Goal: Information Seeking & Learning: Find contact information

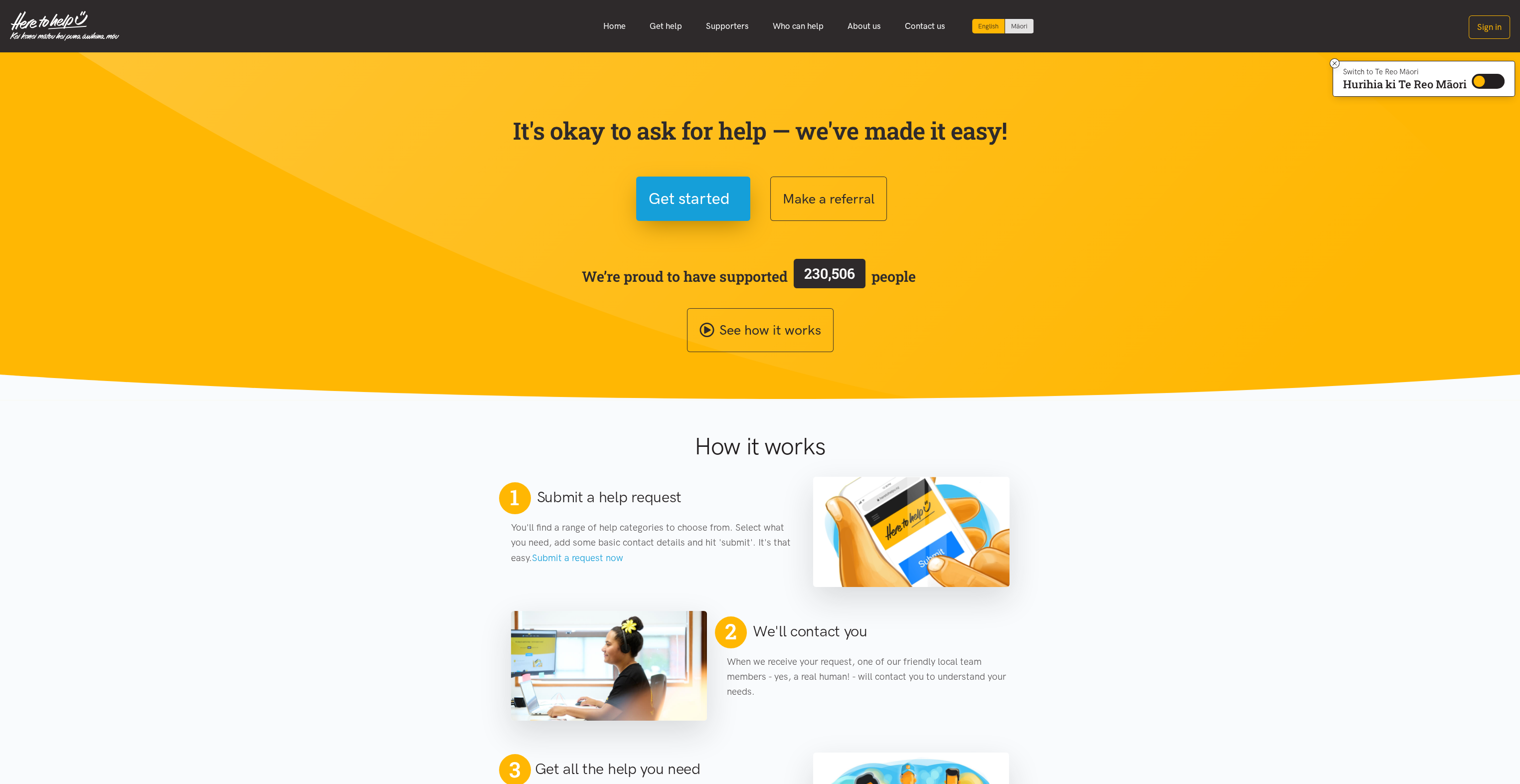
click at [620, 29] on link "Home" at bounding box center [614, 26] width 46 height 21
click at [667, 28] on link "Get help" at bounding box center [665, 26] width 56 height 21
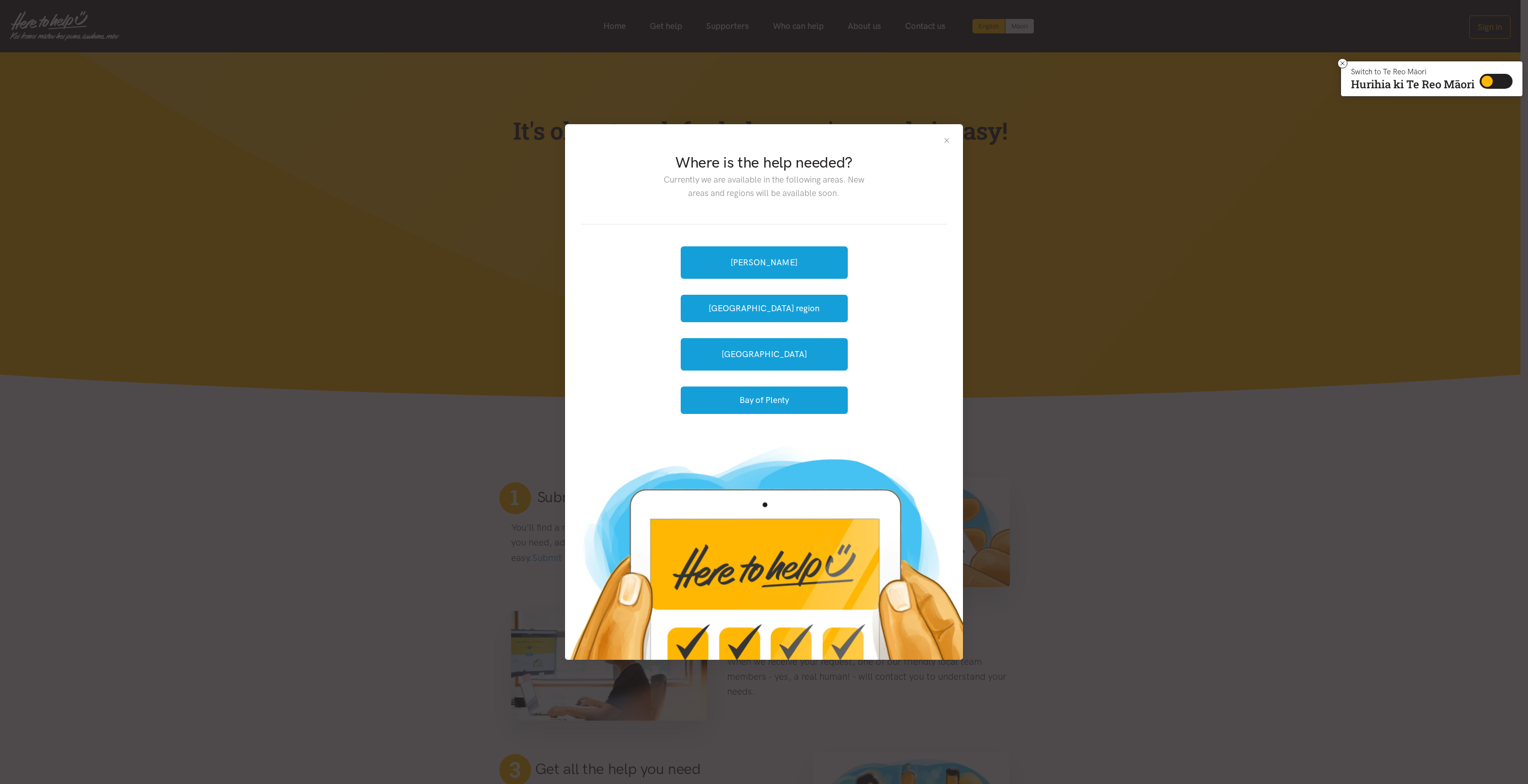
click at [945, 139] on button "Close" at bounding box center [947, 141] width 8 height 8
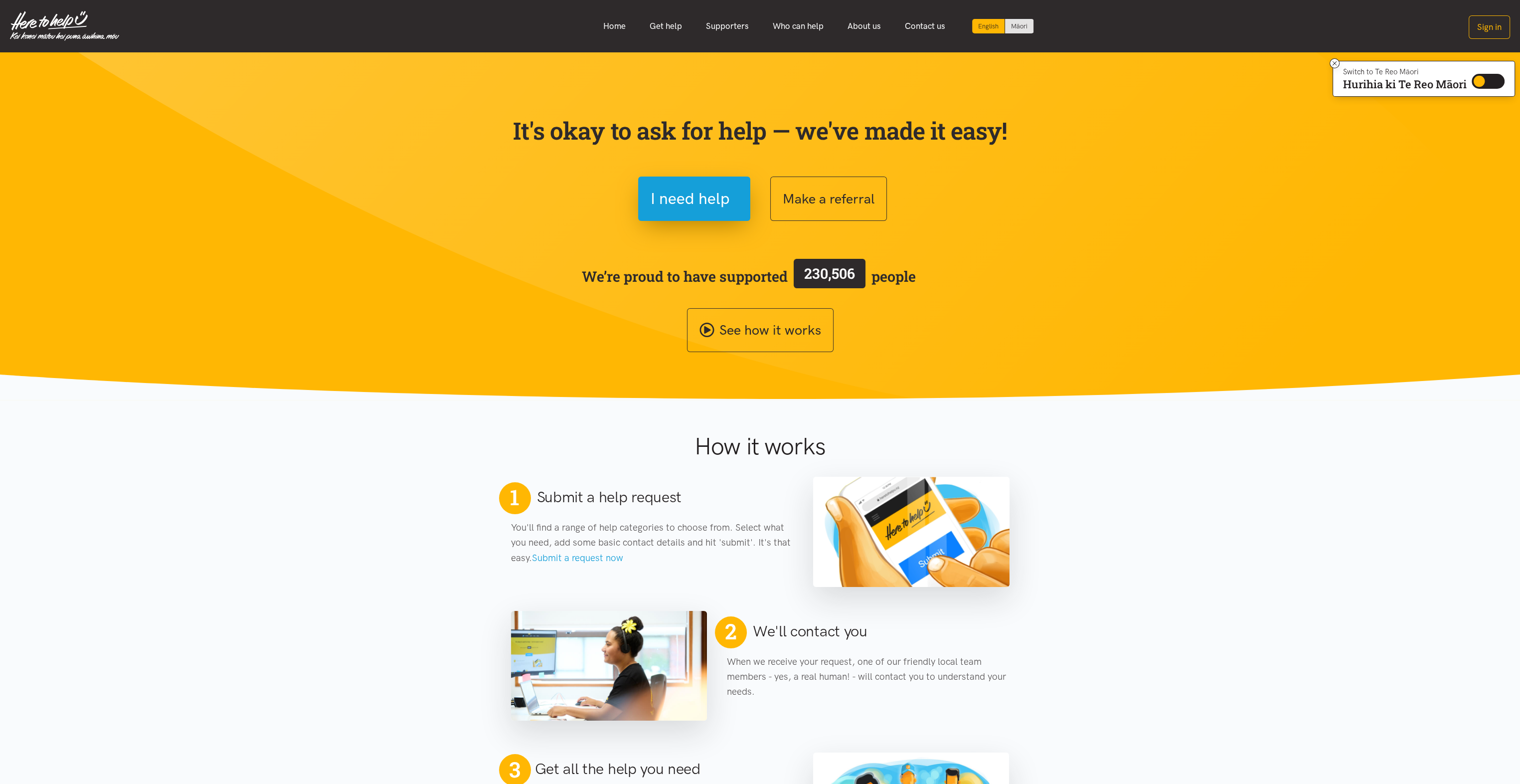
click at [735, 33] on link "Supporters" at bounding box center [727, 26] width 67 height 21
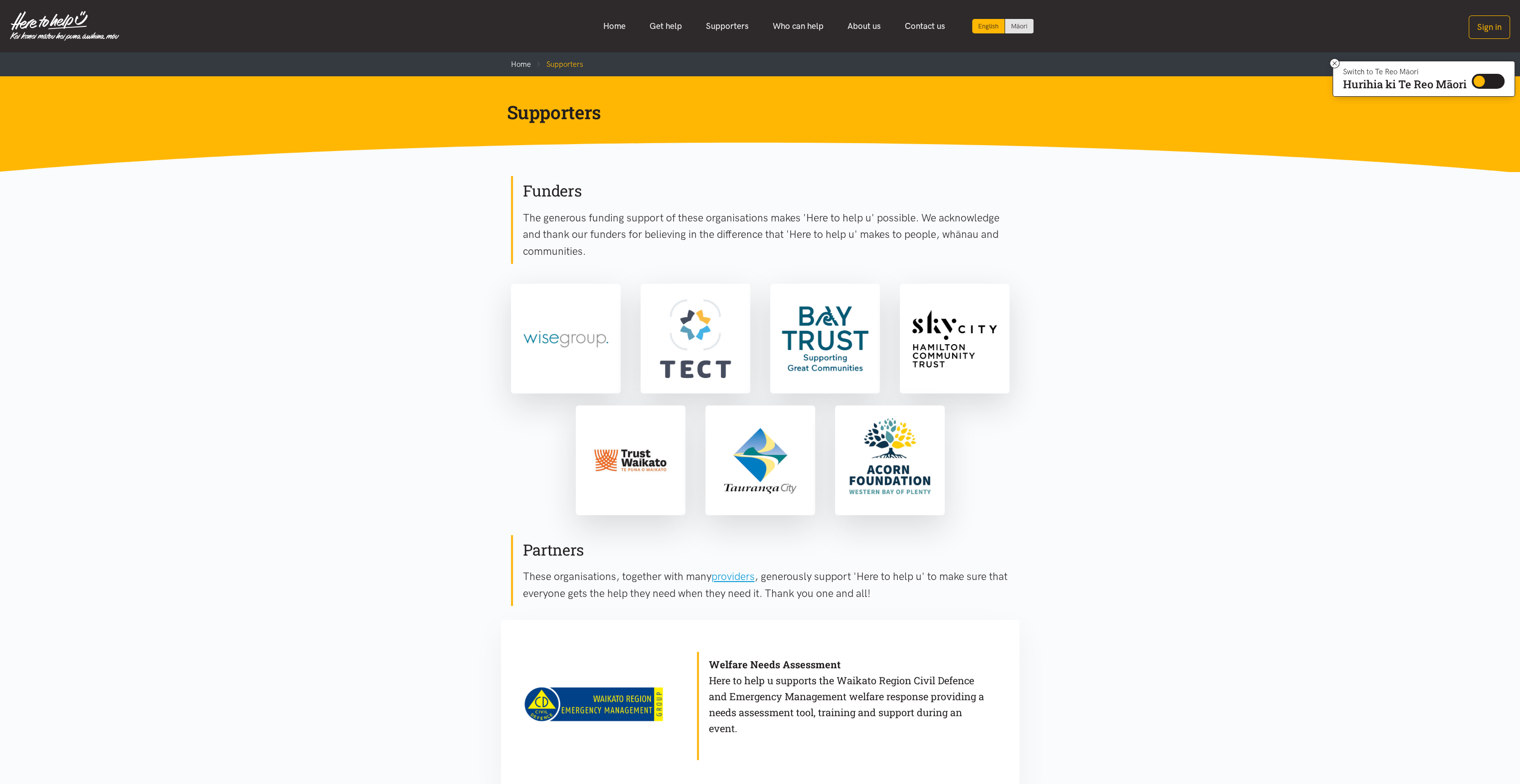
click at [801, 24] on link "Who can help" at bounding box center [798, 26] width 75 height 21
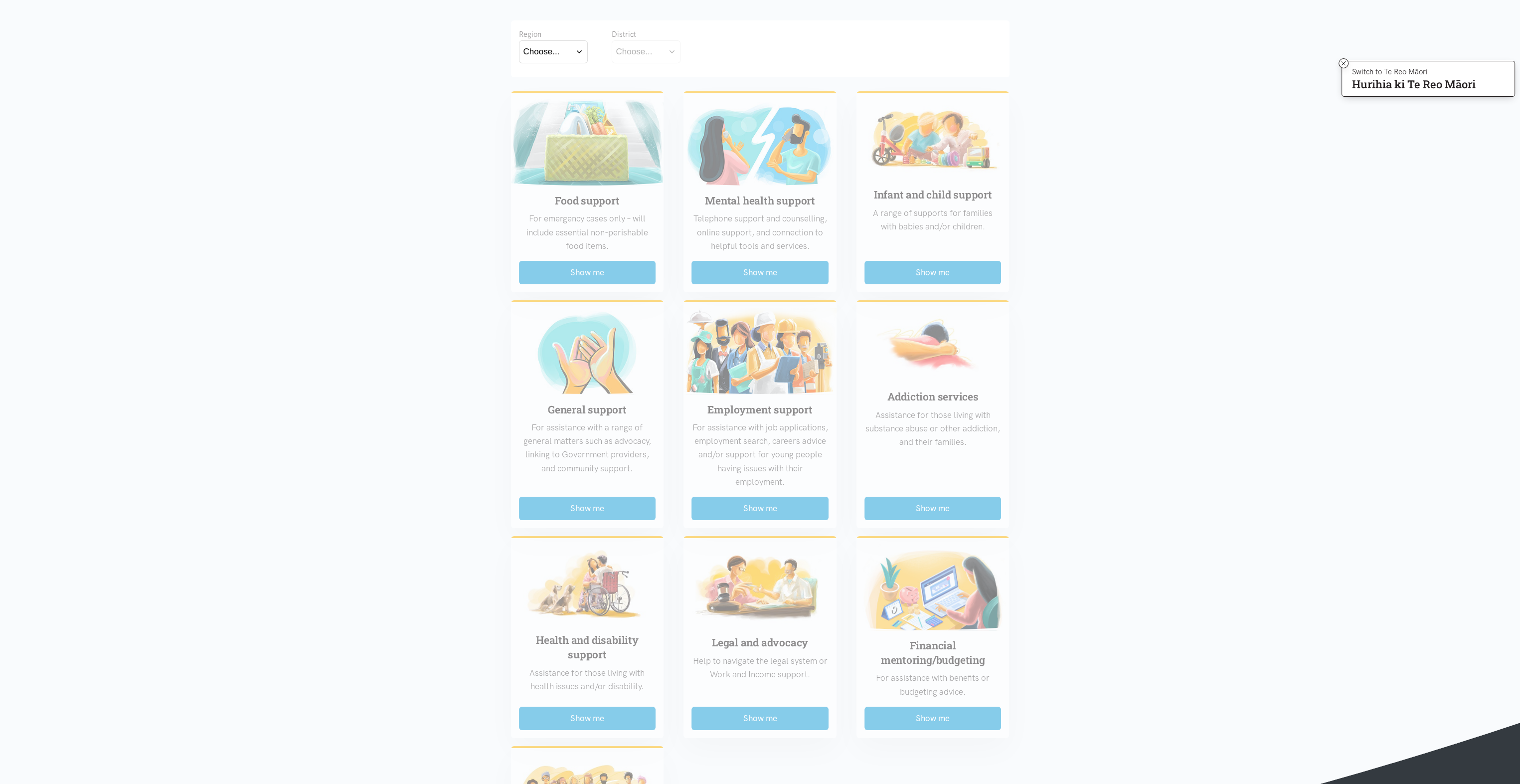
scroll to position [75, 0]
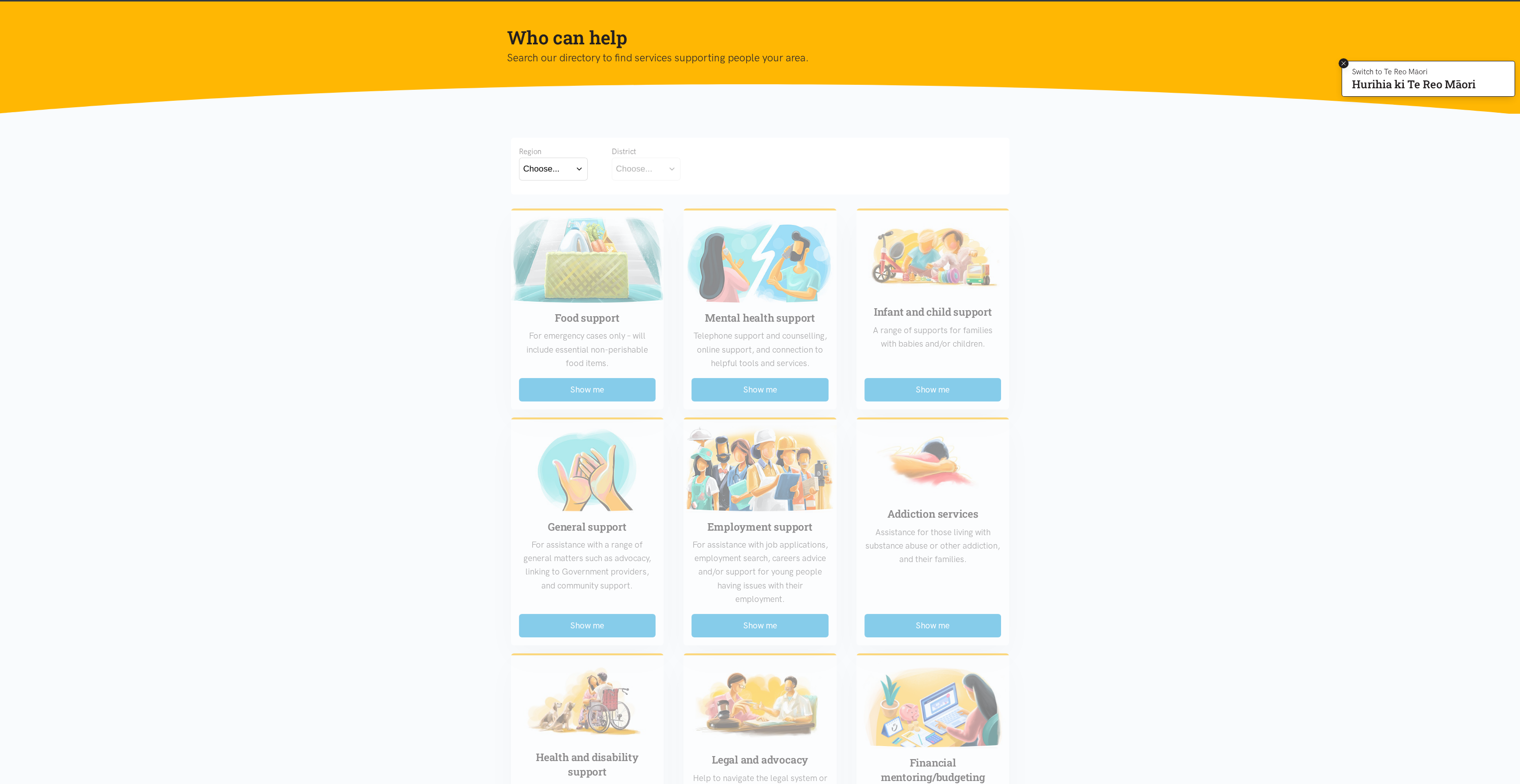
click at [1341, 63] on icon at bounding box center [1344, 63] width 8 height 8
click at [403, 203] on section "Region Choose... Bay of Plenty Waikato District Choose..." at bounding box center [760, 604] width 1520 height 980
click at [640, 168] on div "Choose..." at bounding box center [634, 168] width 36 height 14
click at [565, 166] on button "Choose..." at bounding box center [553, 169] width 69 height 23
click at [543, 212] on label "Waikato" at bounding box center [553, 212] width 60 height 12
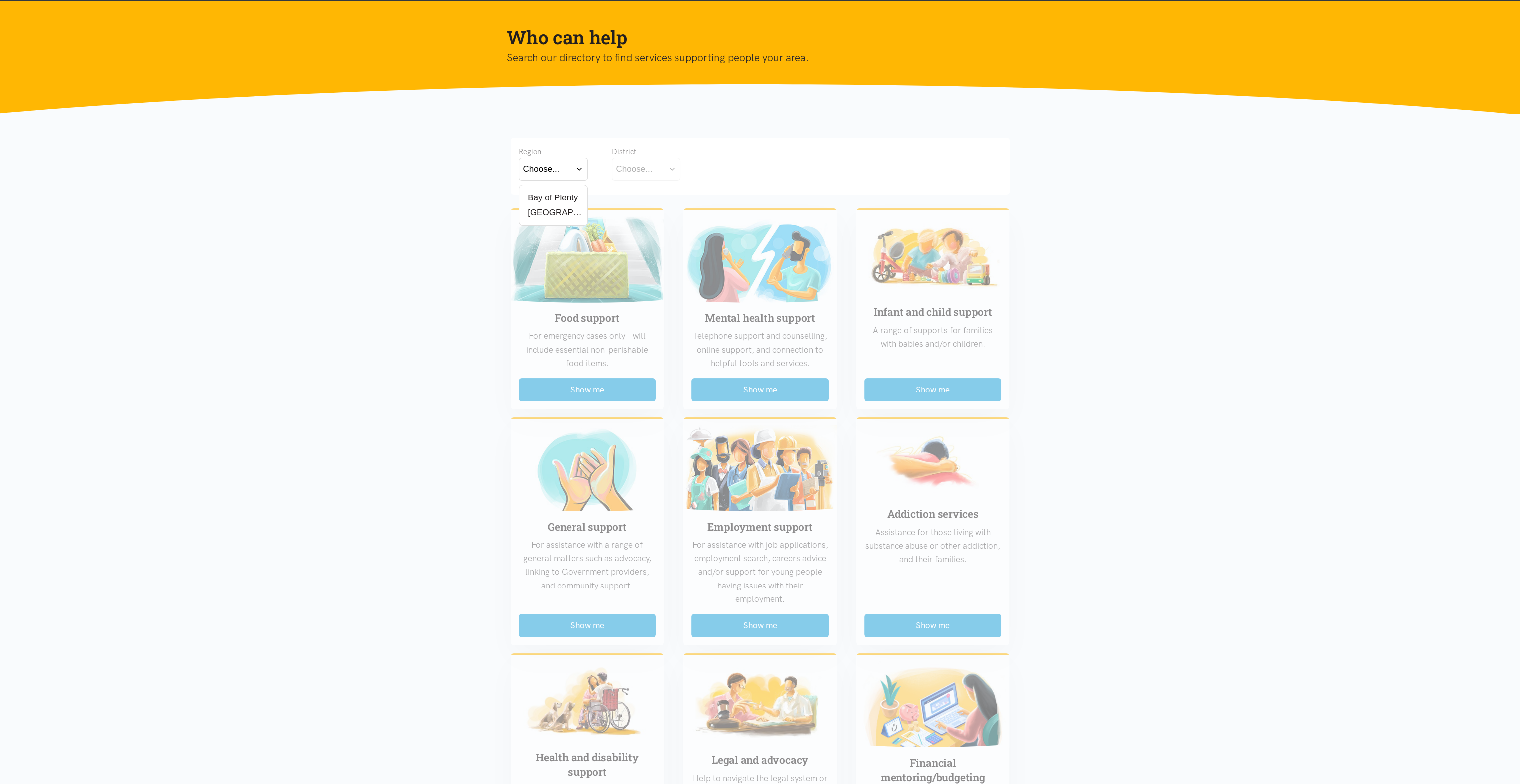
click at [0, 0] on input "Waikato" at bounding box center [0, 0] width 0 height 0
click at [649, 170] on div "Choose..." at bounding box center [634, 168] width 36 height 14
click at [643, 227] on label "Matamata-Piako" at bounding box center [649, 227] width 66 height 12
click at [0, 0] on input "Matamata-Piako" at bounding box center [0, 0] width 0 height 0
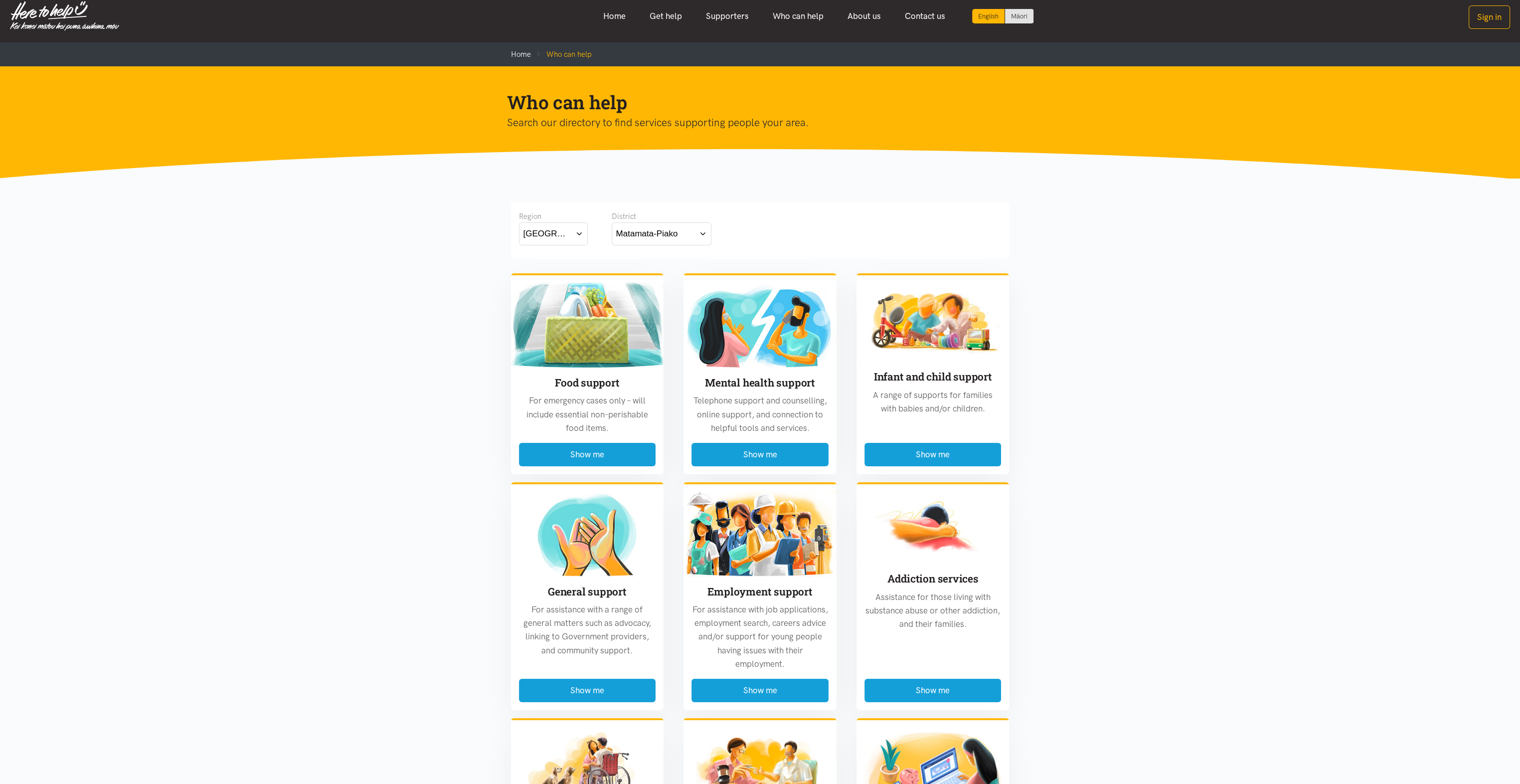
scroll to position [0, 0]
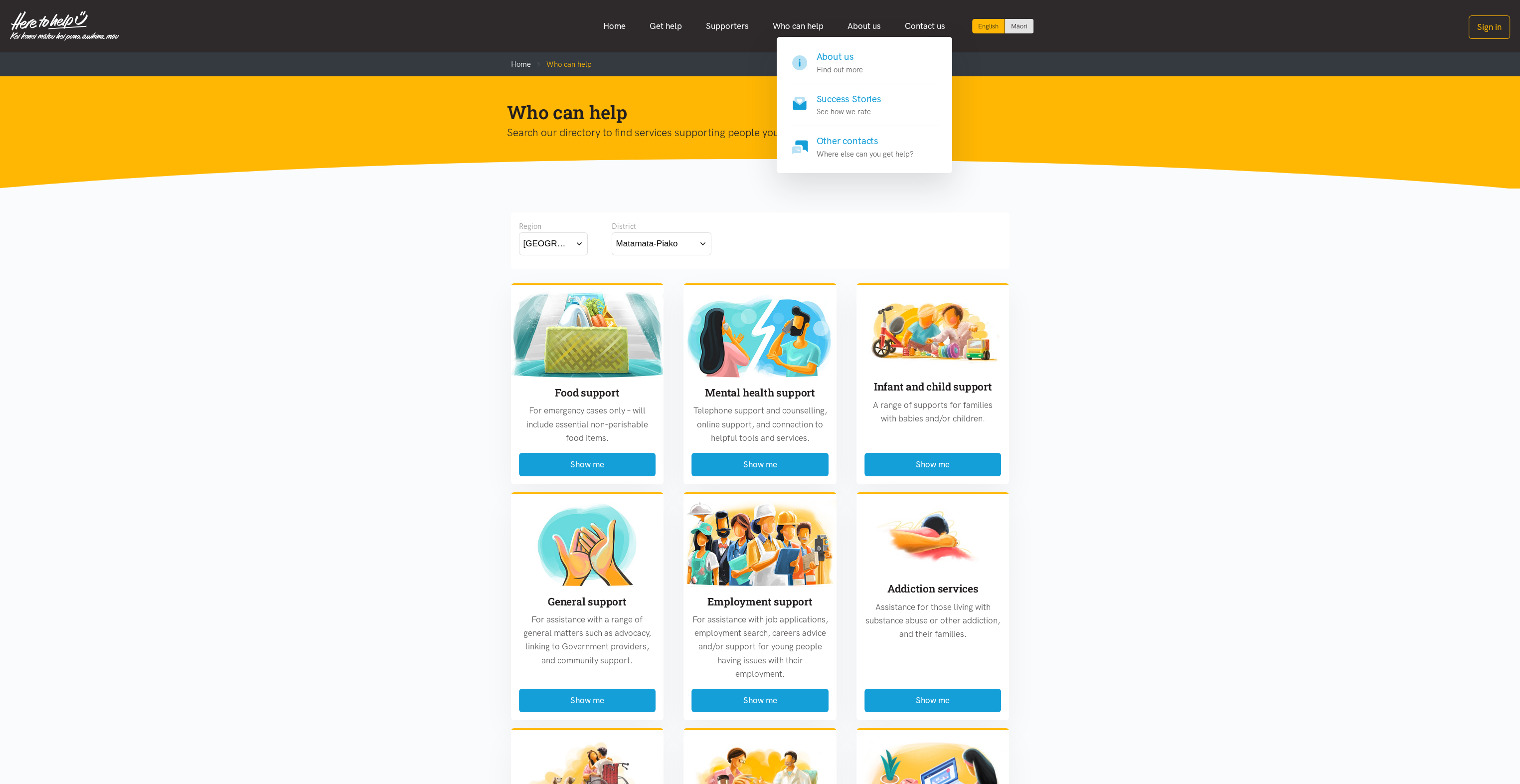
click at [877, 24] on link "About us" at bounding box center [864, 26] width 58 height 21
click at [869, 23] on link "About us" at bounding box center [864, 26] width 58 height 21
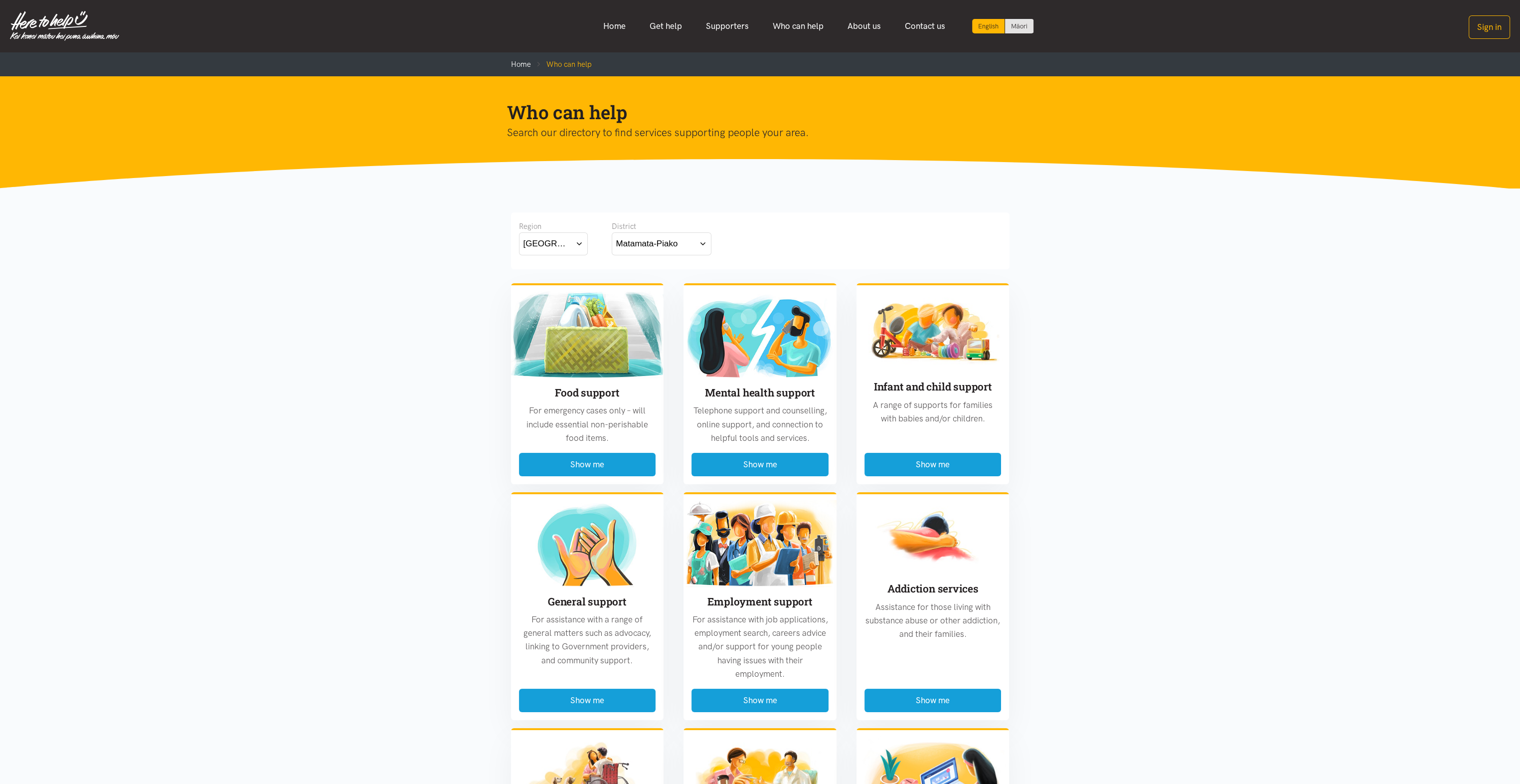
click at [869, 23] on link "About us" at bounding box center [864, 26] width 58 height 21
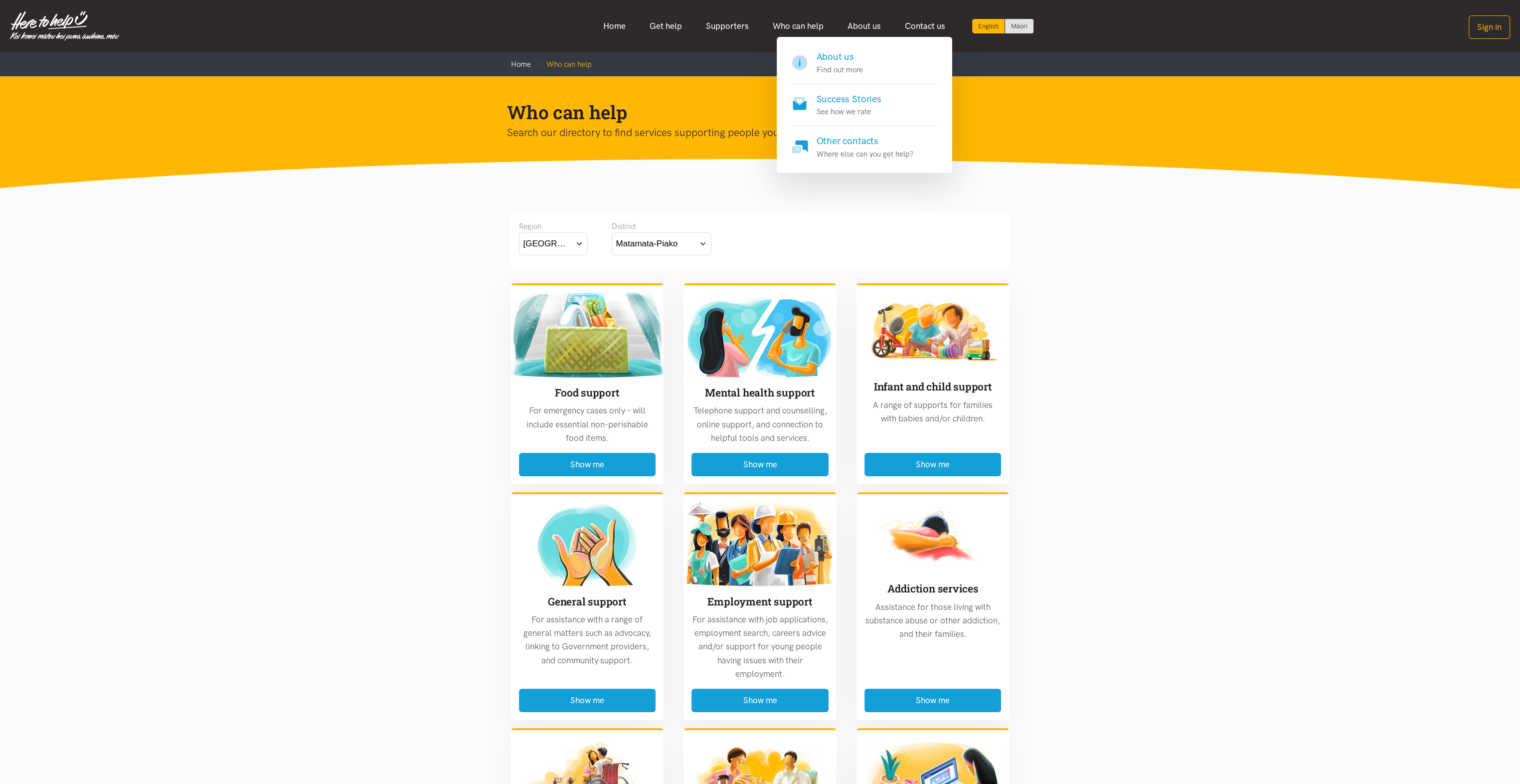
click at [836, 61] on h4 "About us" at bounding box center [840, 57] width 46 height 14
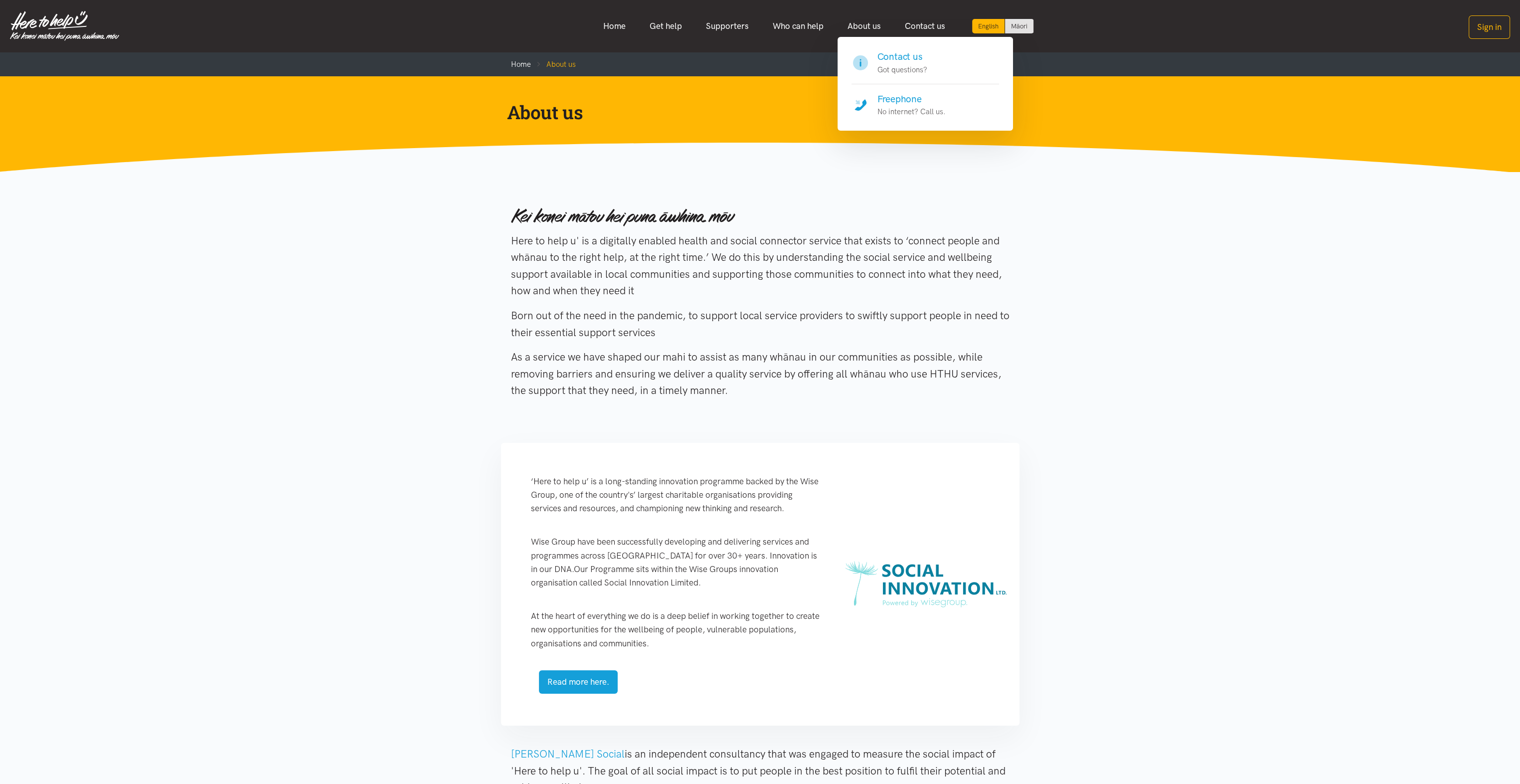
click at [906, 56] on h4 "Contact us" at bounding box center [903, 57] width 50 height 14
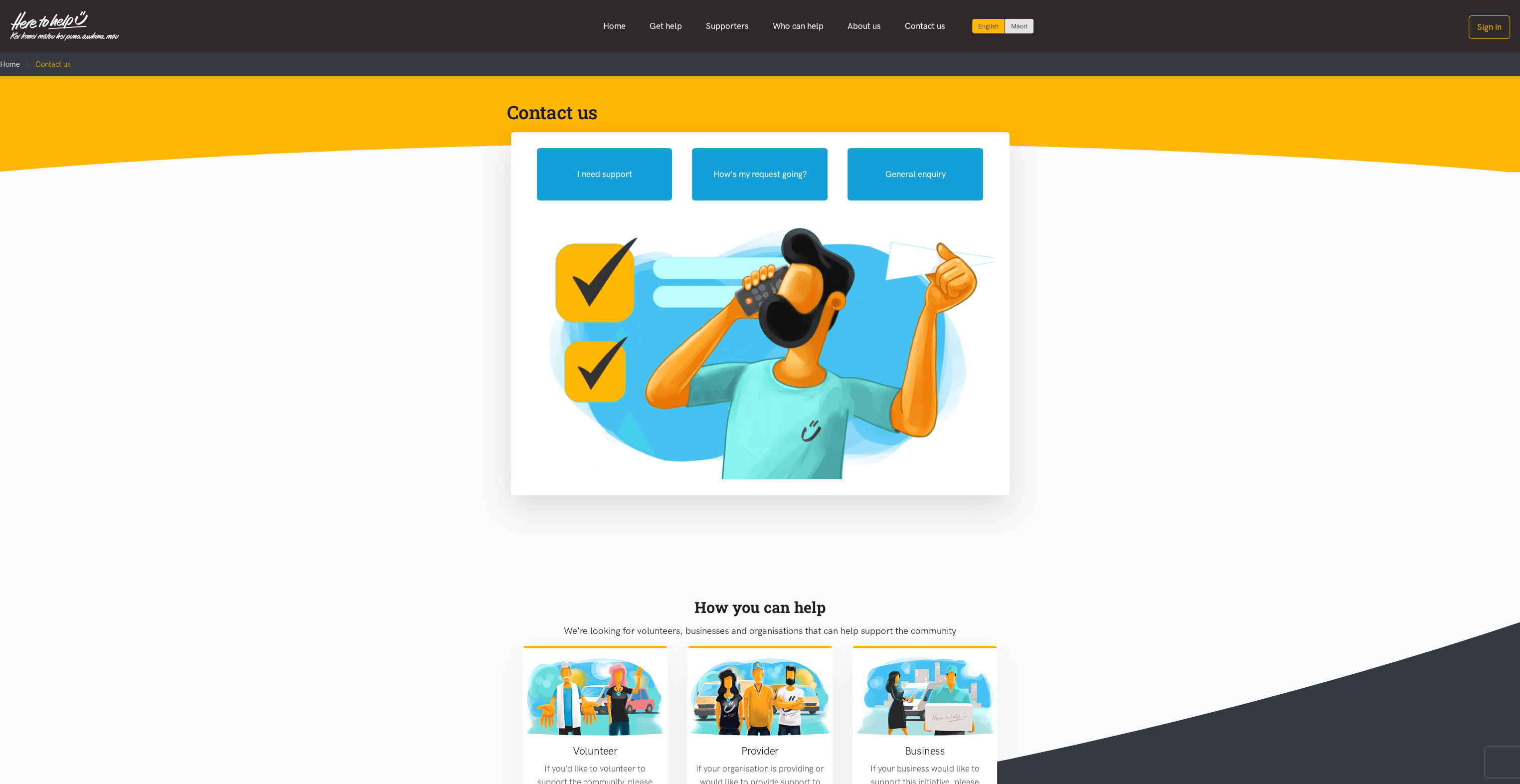
click at [619, 26] on link "Home" at bounding box center [614, 26] width 46 height 21
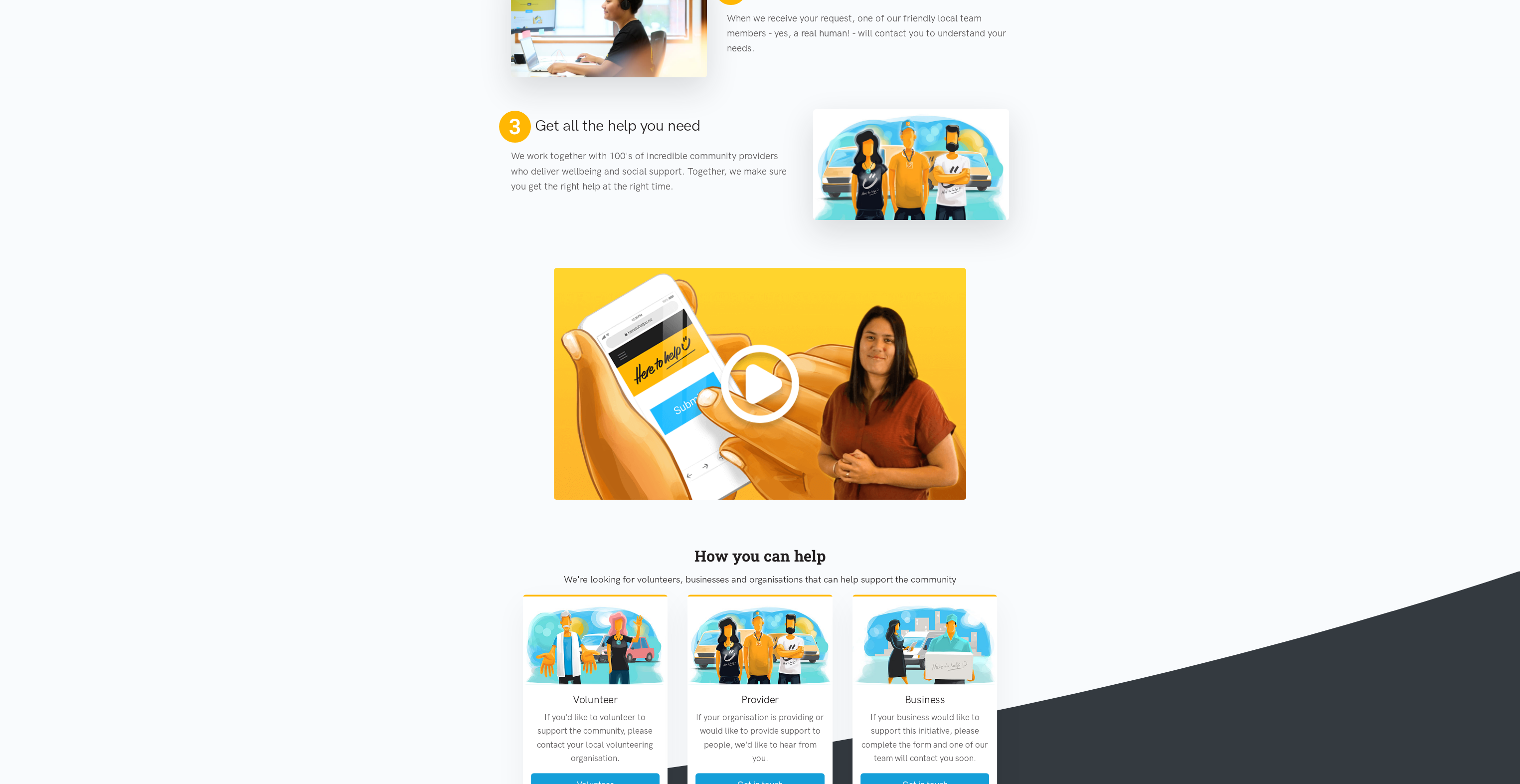
scroll to position [648, 0]
